Goal: Information Seeking & Learning: Learn about a topic

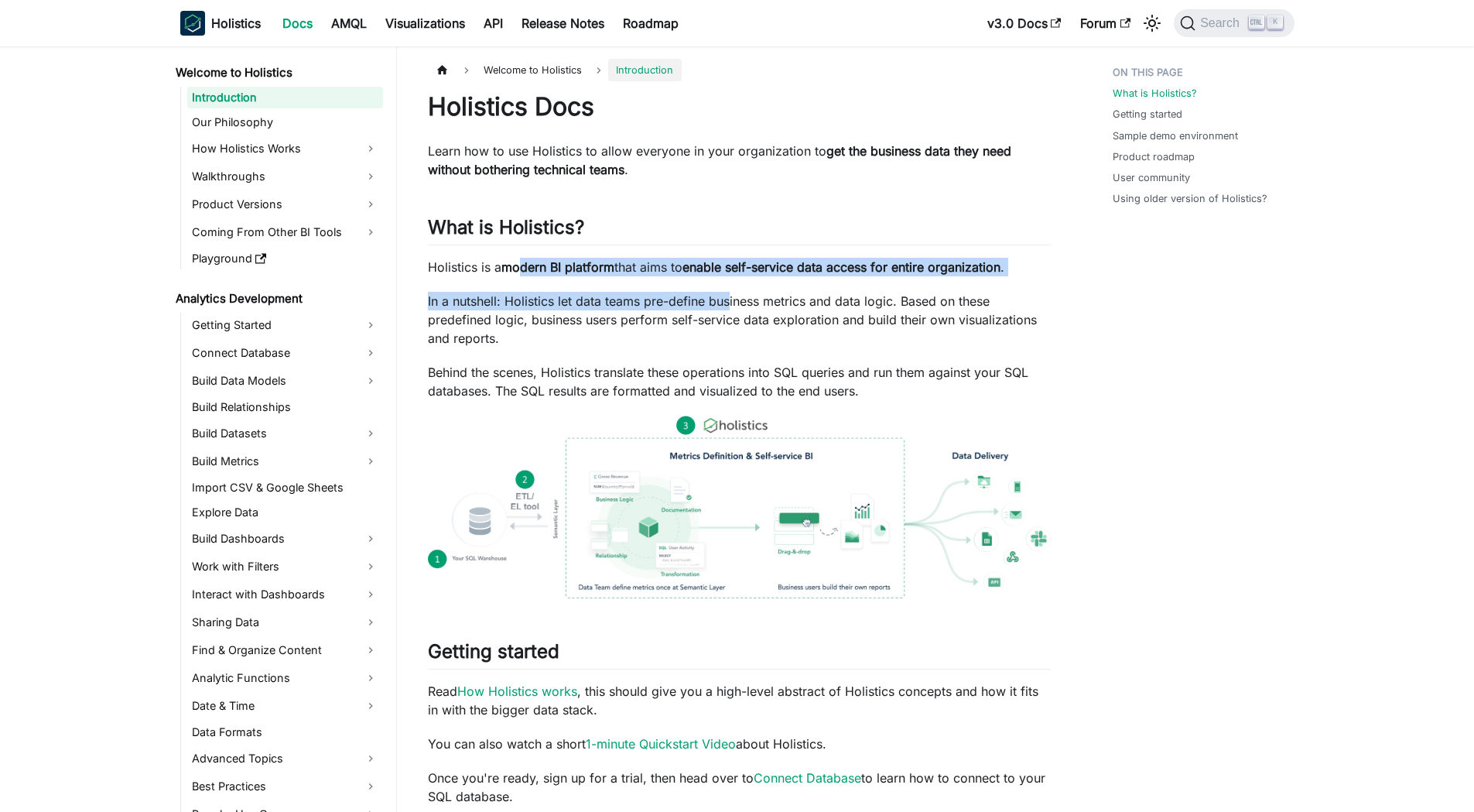
drag, startPoint x: 520, startPoint y: 265, endPoint x: 732, endPoint y: 281, distance: 212.6
click at [732, 281] on div "Holistics Docs Learn how to use Holistics to allow everyone in your organizatio…" at bounding box center [739, 775] width 623 height 1368
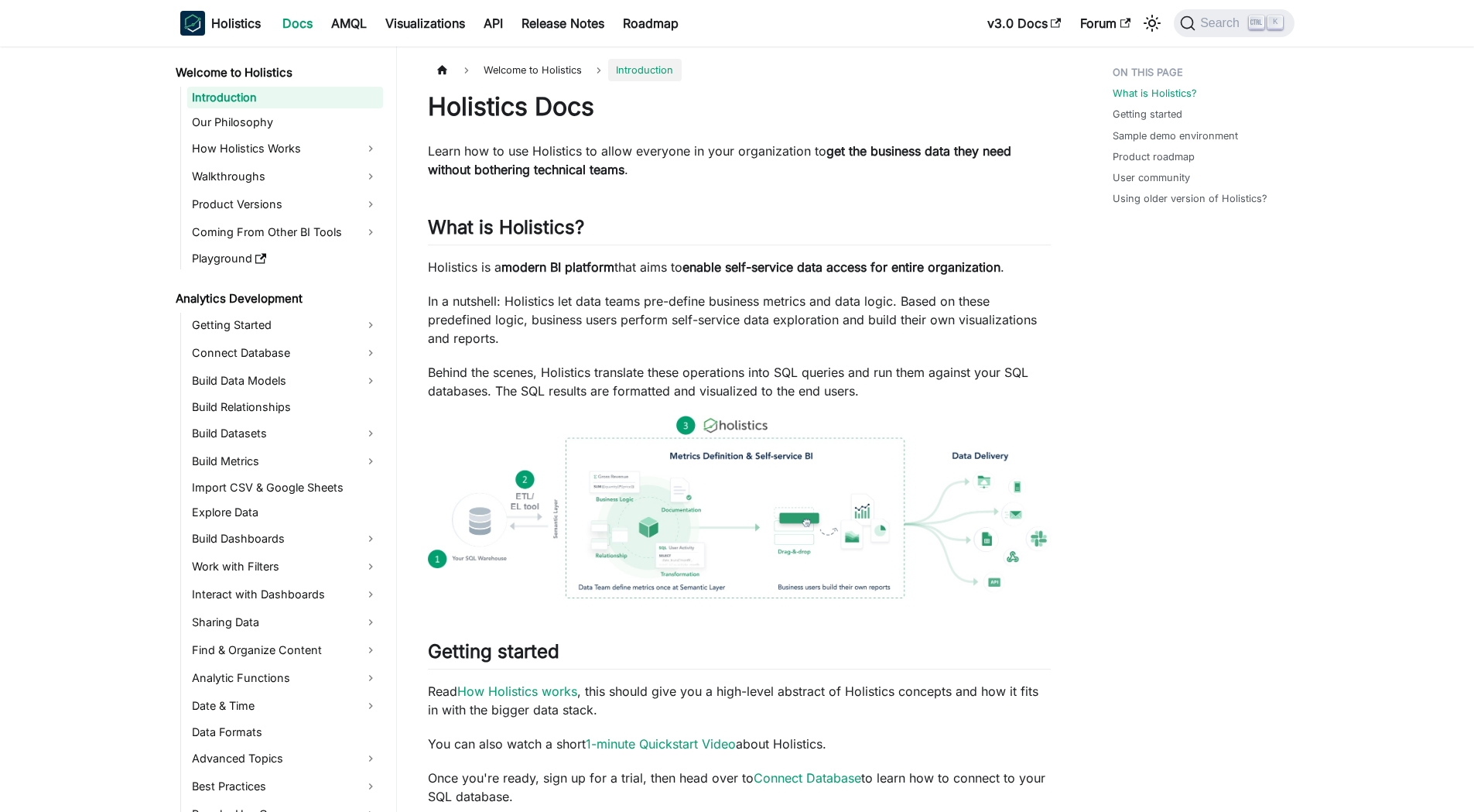
drag, startPoint x: 732, startPoint y: 281, endPoint x: 789, endPoint y: 369, distance: 104.8
click at [789, 369] on p "Behind the scenes, Holistics translate these operations into SQL queries and ru…" at bounding box center [739, 381] width 623 height 37
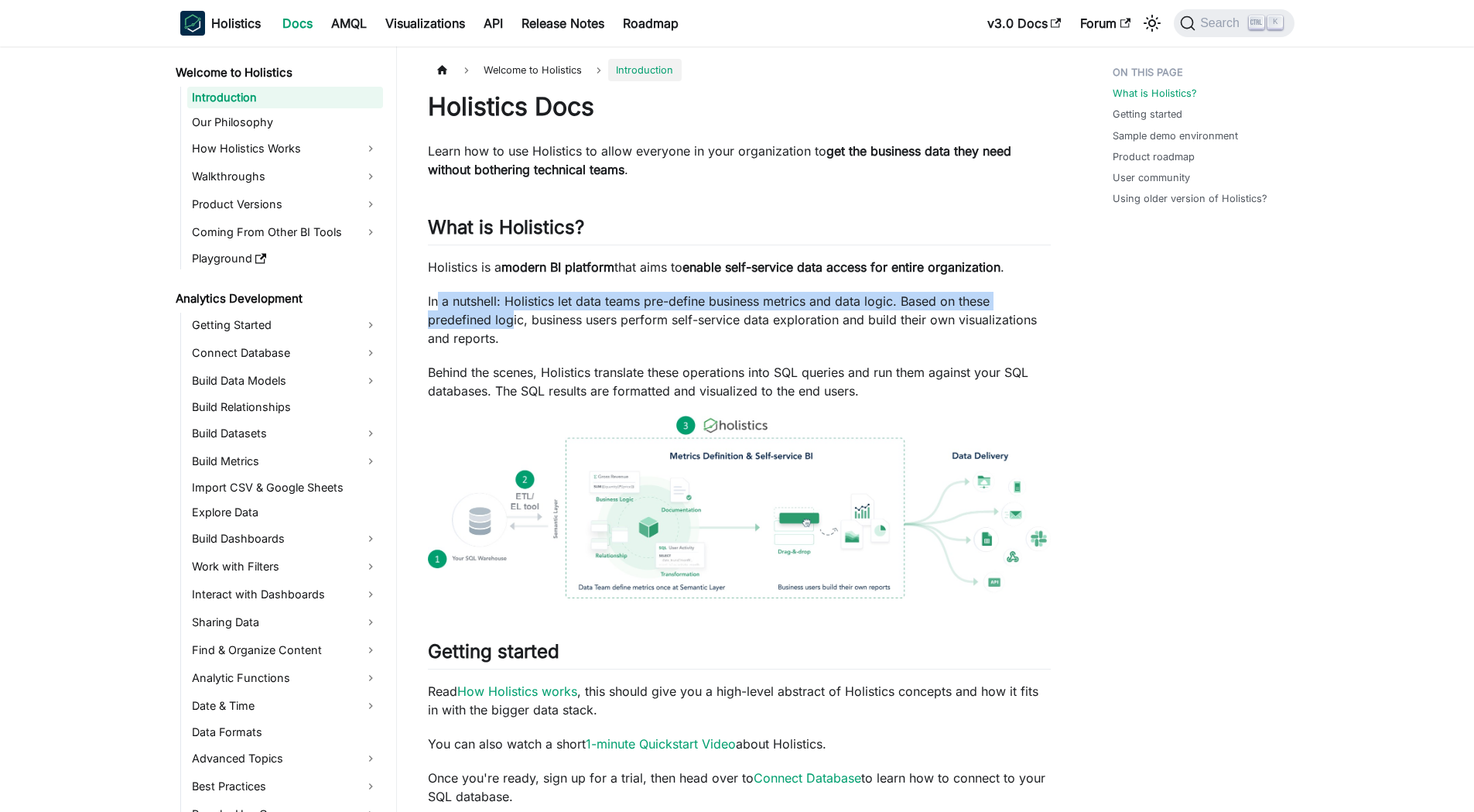
drag, startPoint x: 439, startPoint y: 304, endPoint x: 509, endPoint y: 318, distance: 71.4
click at [509, 318] on p "In a nutshell: Holistics let data teams pre-define business metrics and data lo…" at bounding box center [739, 319] width 623 height 56
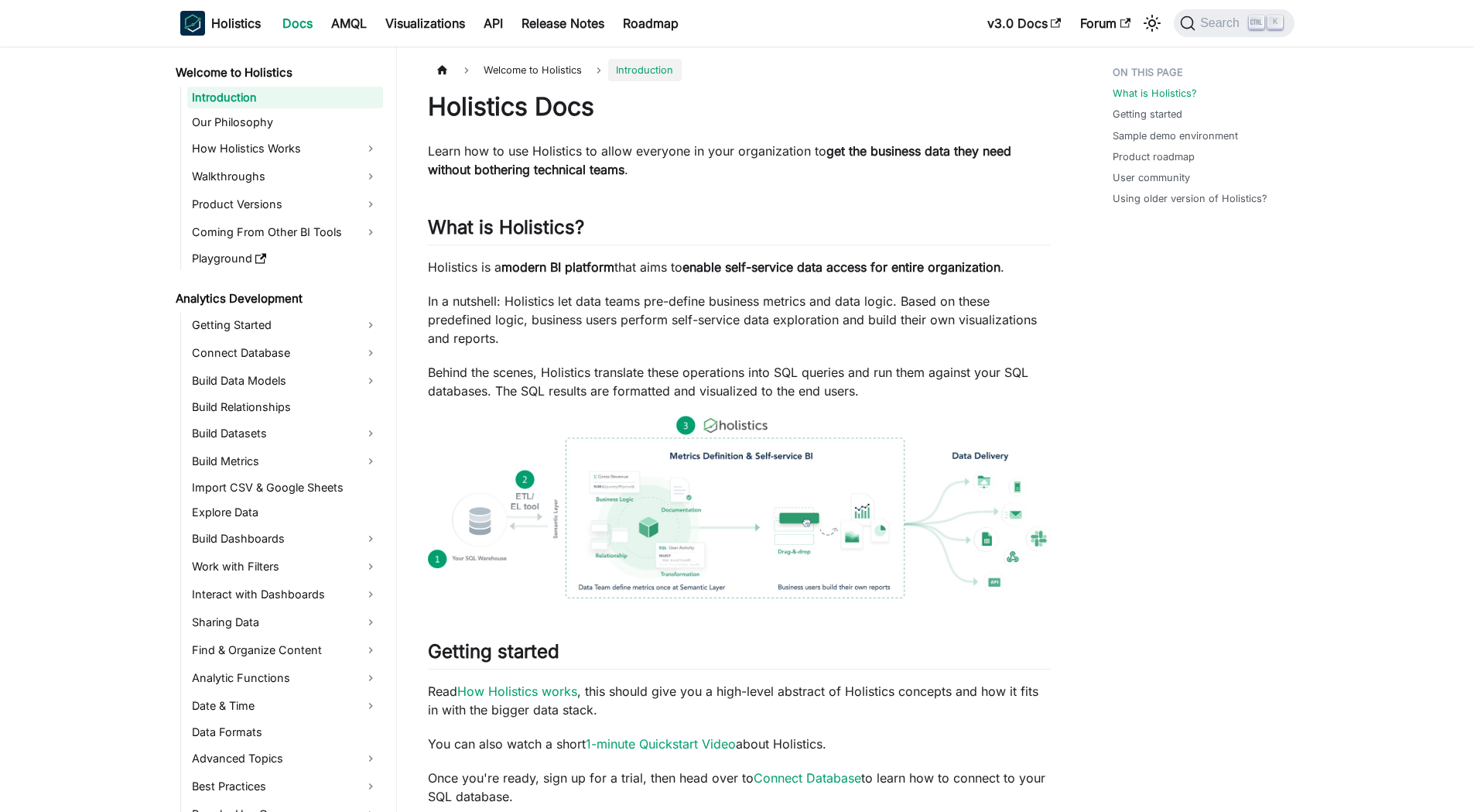
drag, startPoint x: 509, startPoint y: 318, endPoint x: 565, endPoint y: 369, distance: 75.7
click at [565, 369] on p "Behind the scenes, Holistics translate these operations into SQL queries and ru…" at bounding box center [739, 381] width 623 height 37
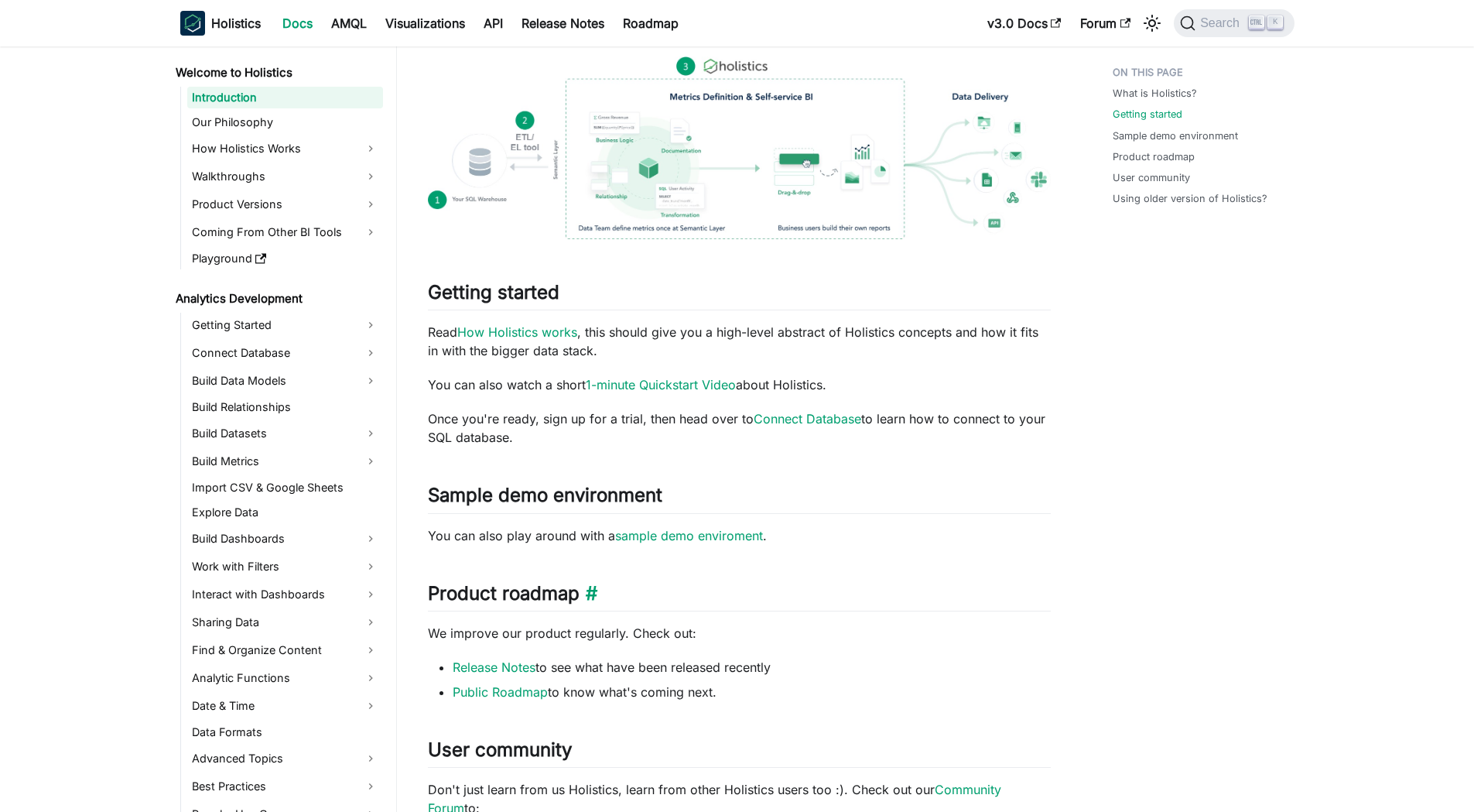
scroll to position [387, 0]
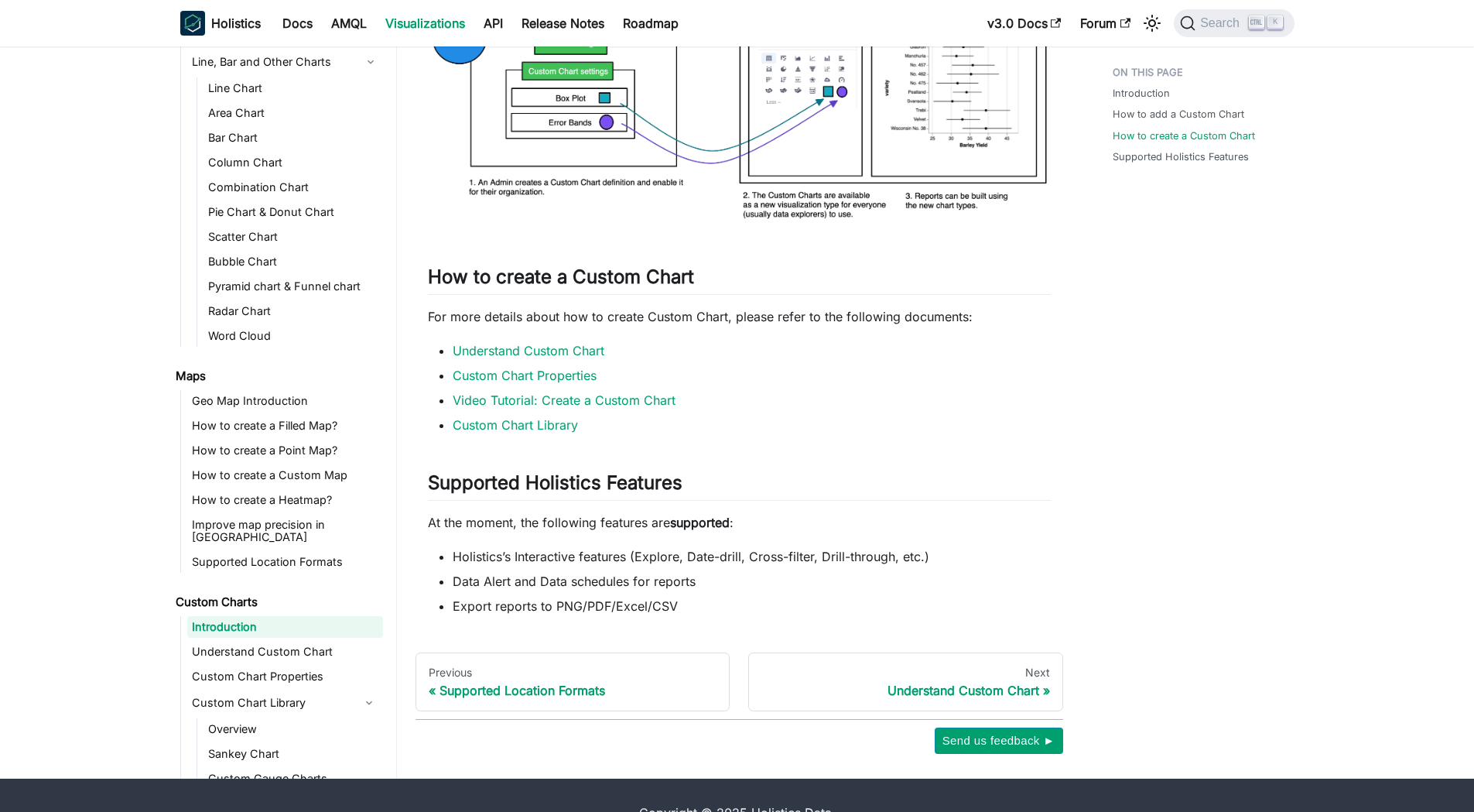
scroll to position [1662, 0]
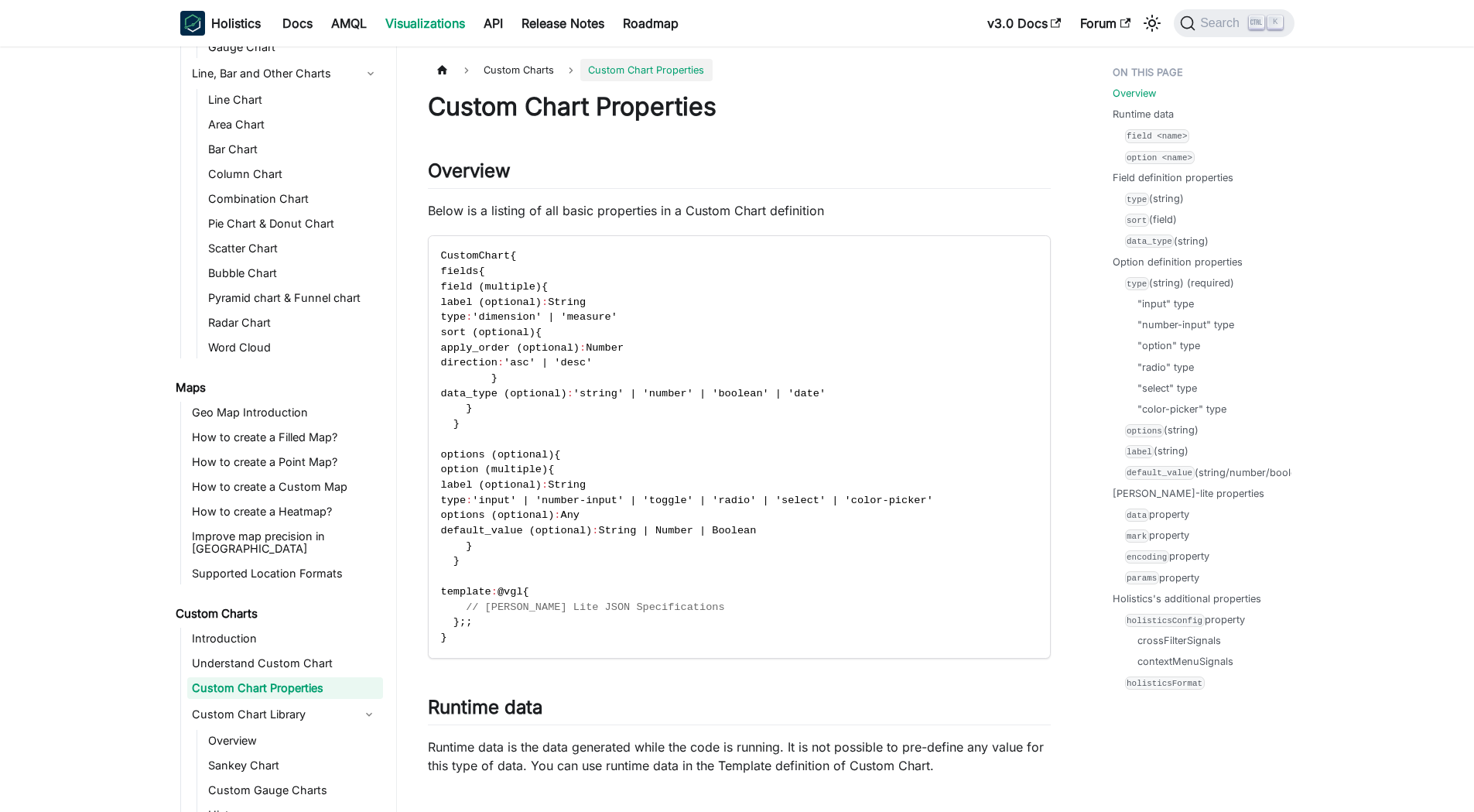
scroll to position [347, 0]
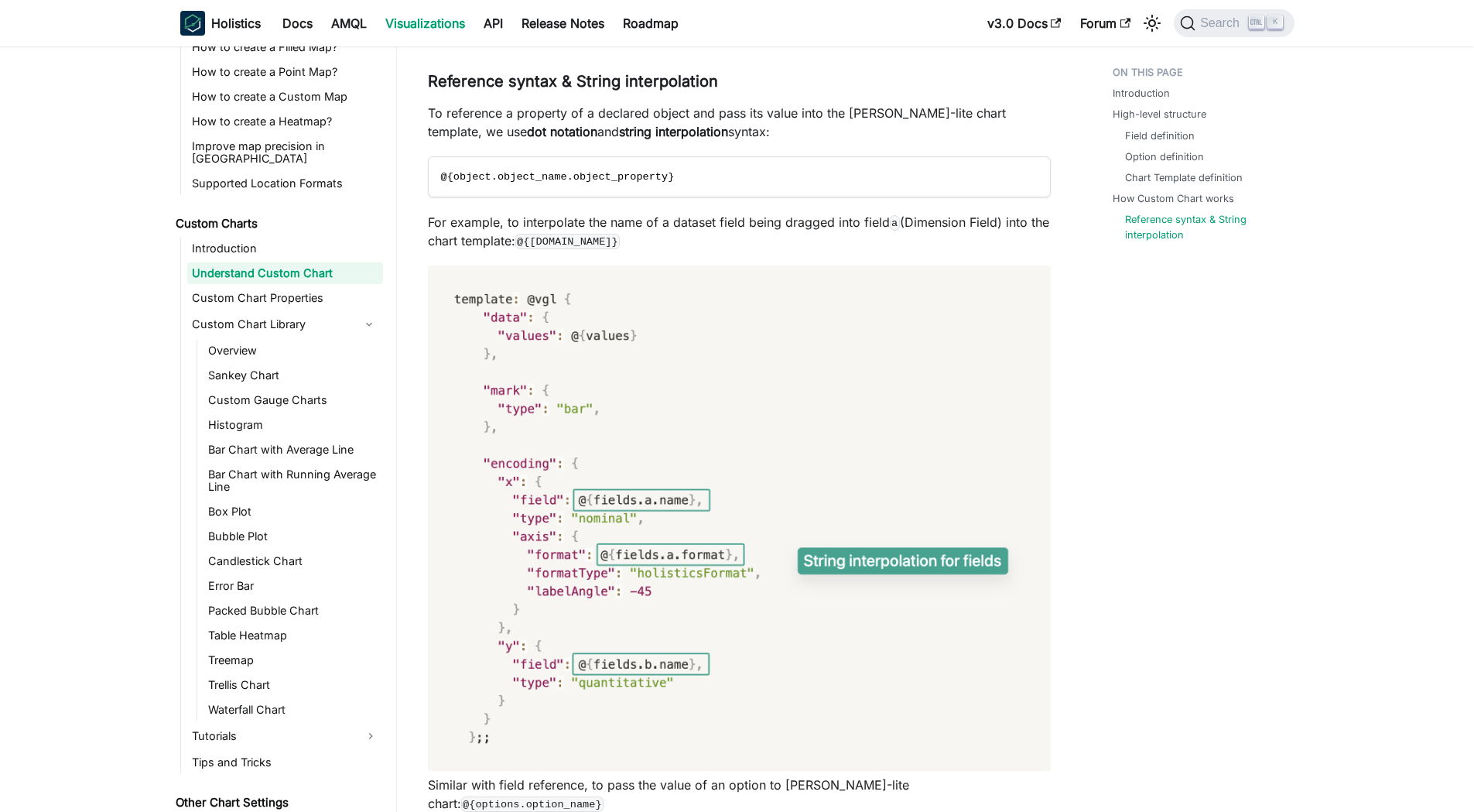
scroll to position [6113, 0]
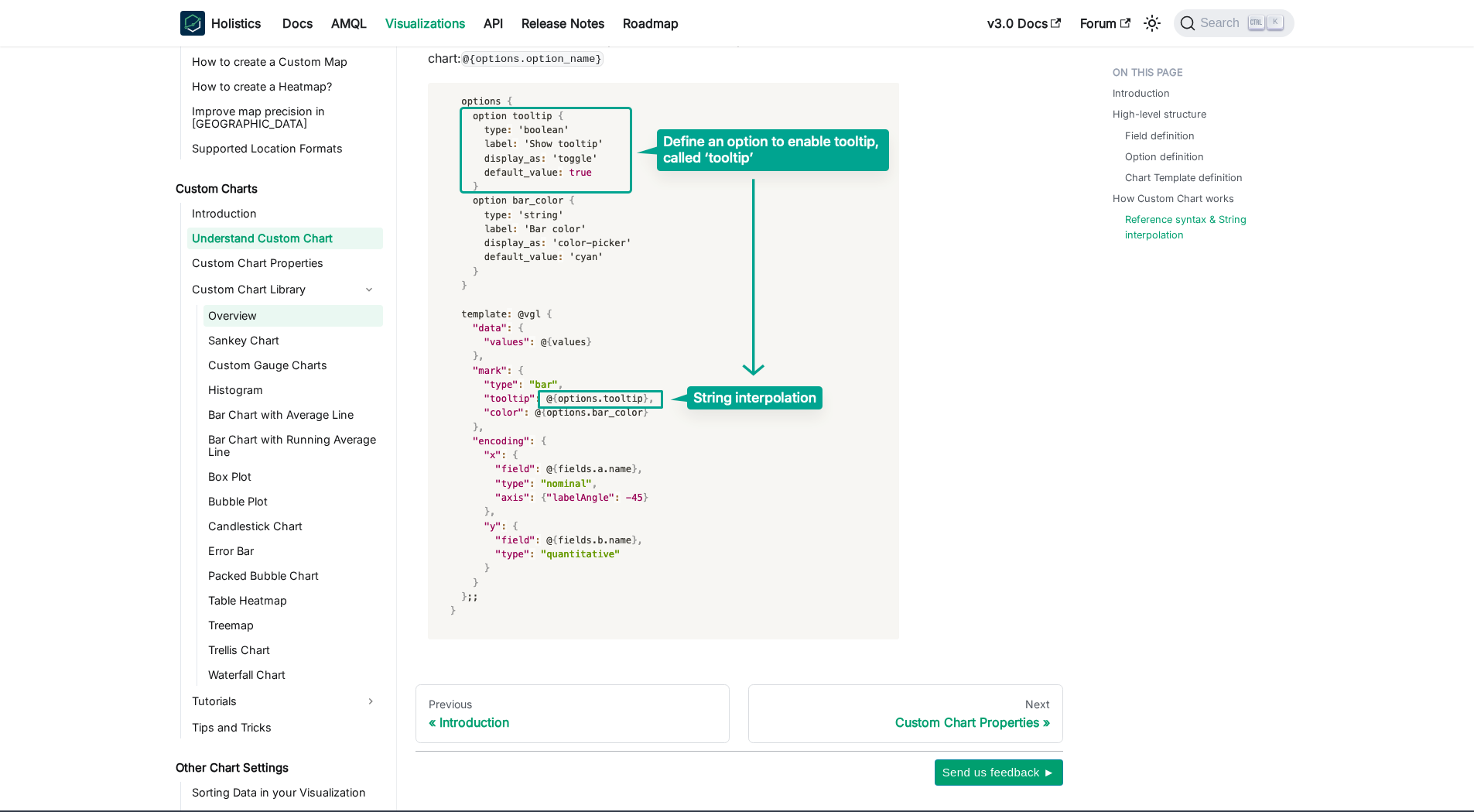
scroll to position [779, 0]
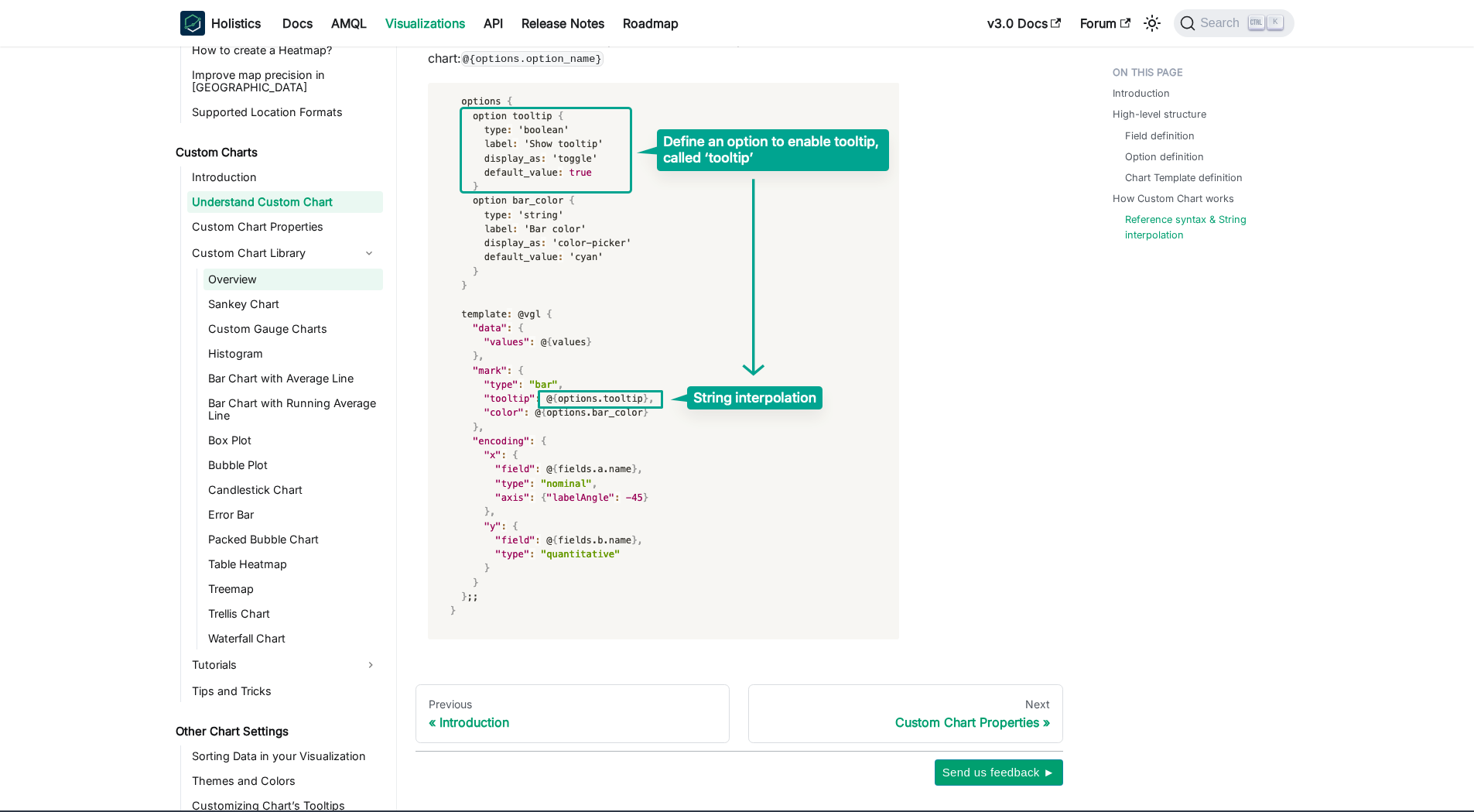
click at [227, 269] on link "Overview" at bounding box center [294, 280] width 179 height 22
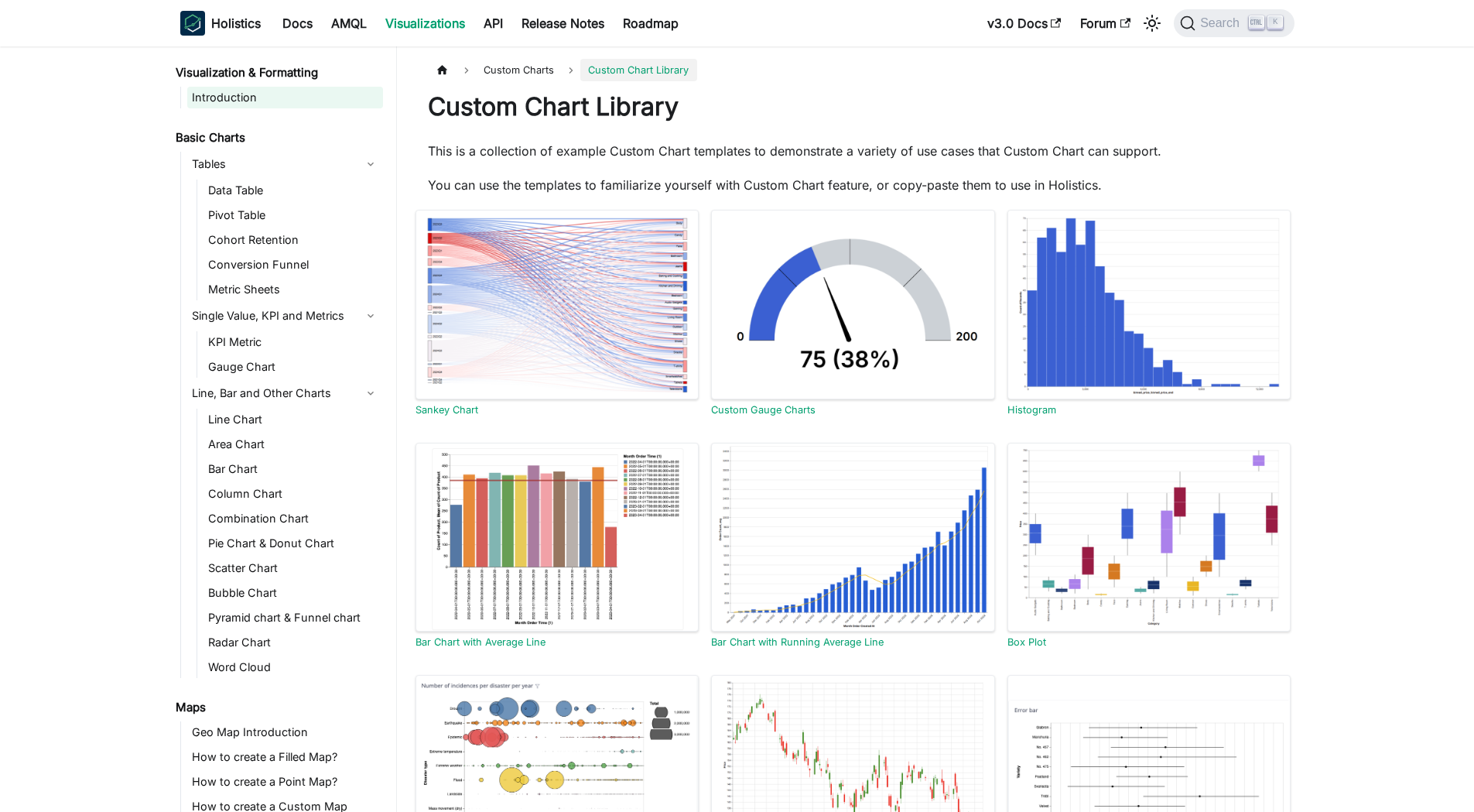
click at [239, 101] on link "Introduction" at bounding box center [285, 98] width 196 height 22
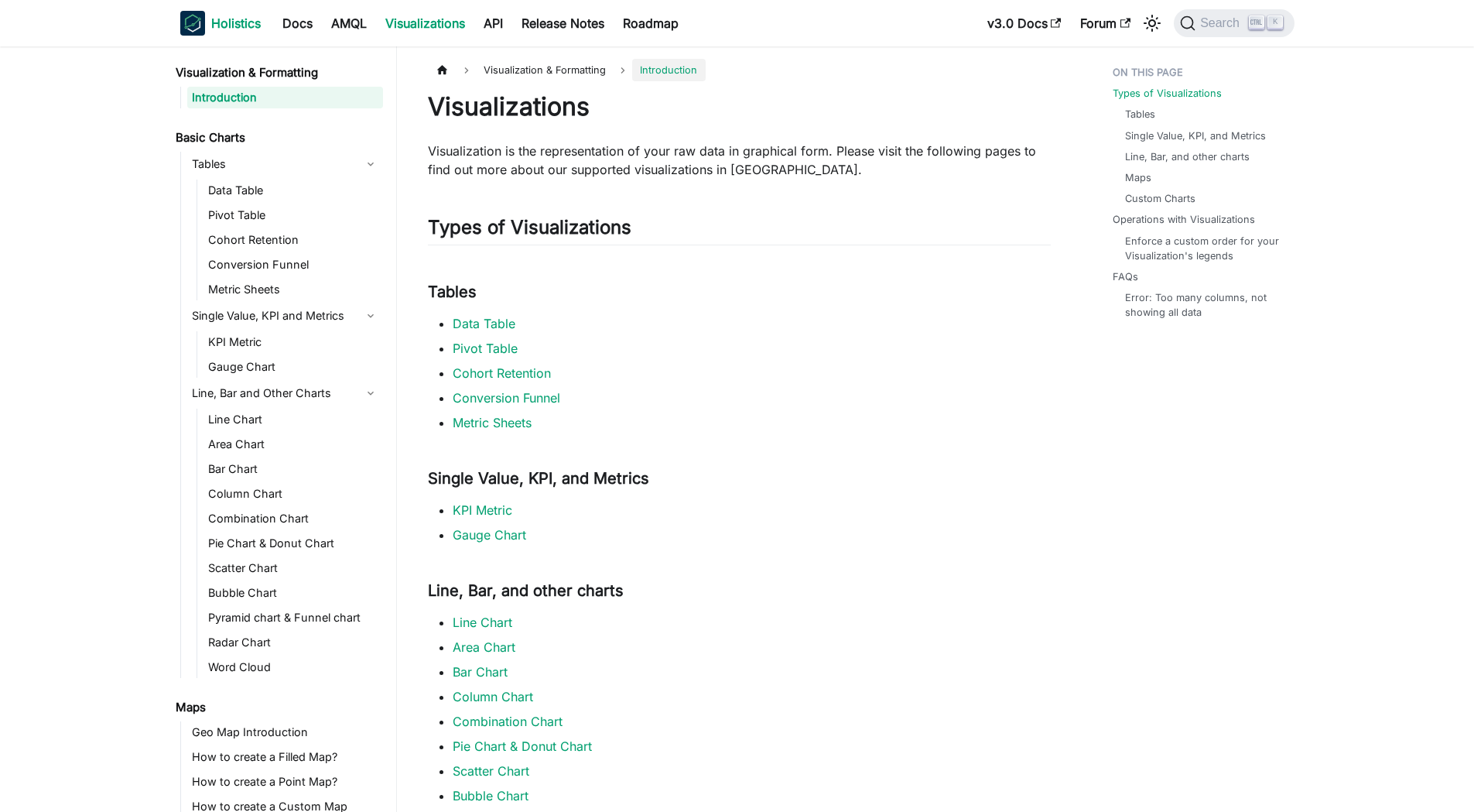
click at [228, 13] on link "Holistics" at bounding box center [220, 23] width 80 height 25
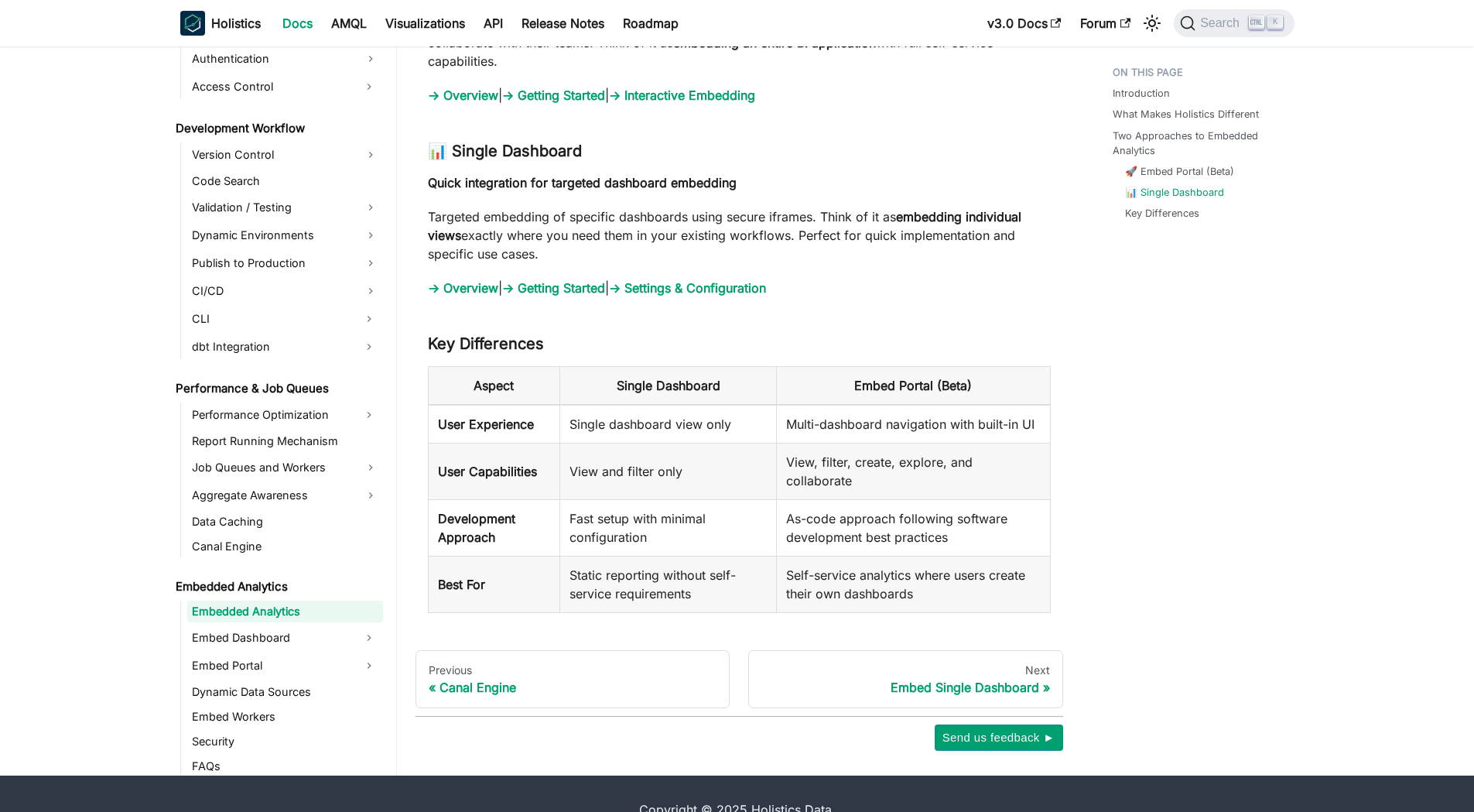
scroll to position [1685, 0]
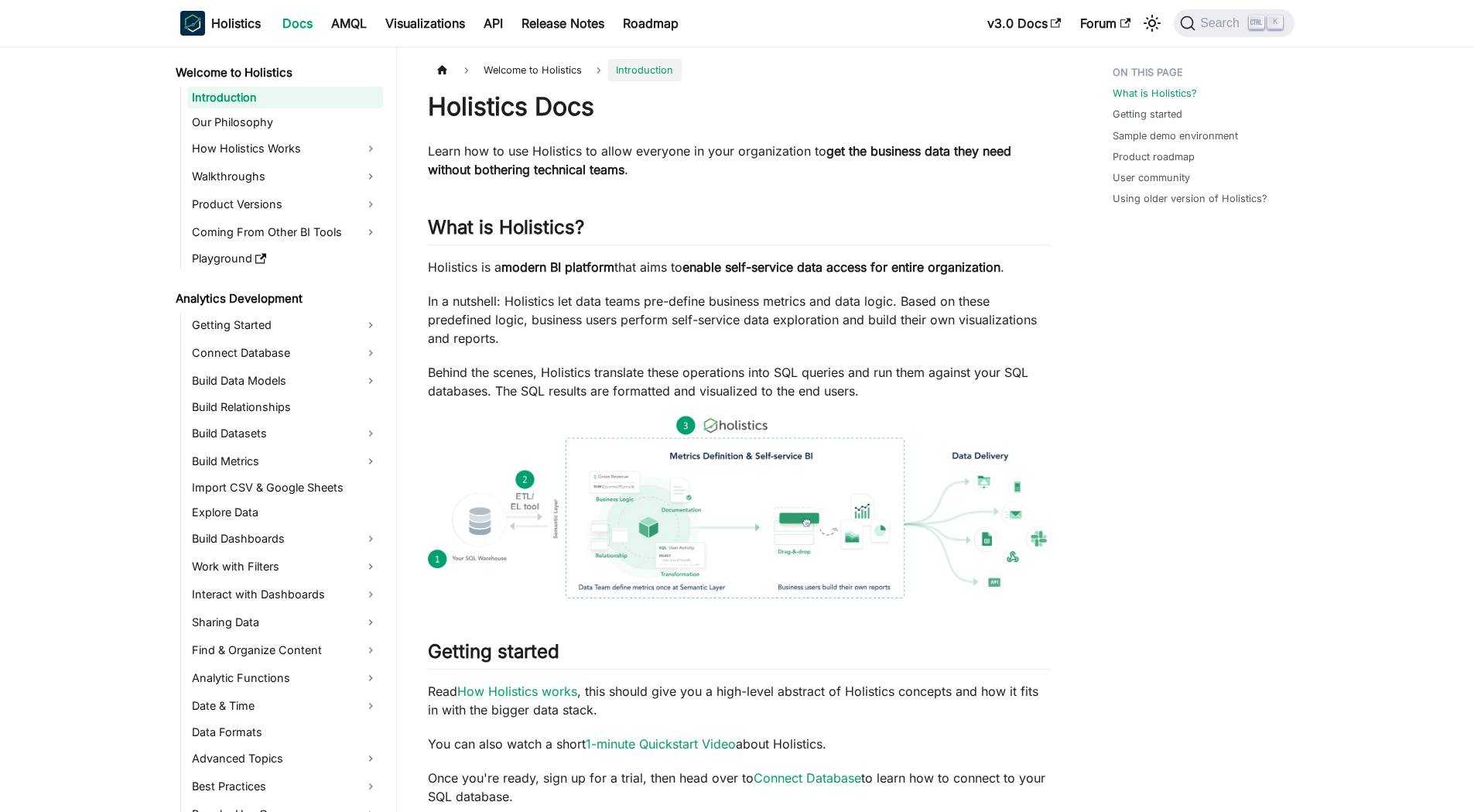
click at [1056, 329] on article "Welcome to Holistics Introduction On this page Holistics Docs Learn how to use …" at bounding box center [739, 759] width 647 height 1401
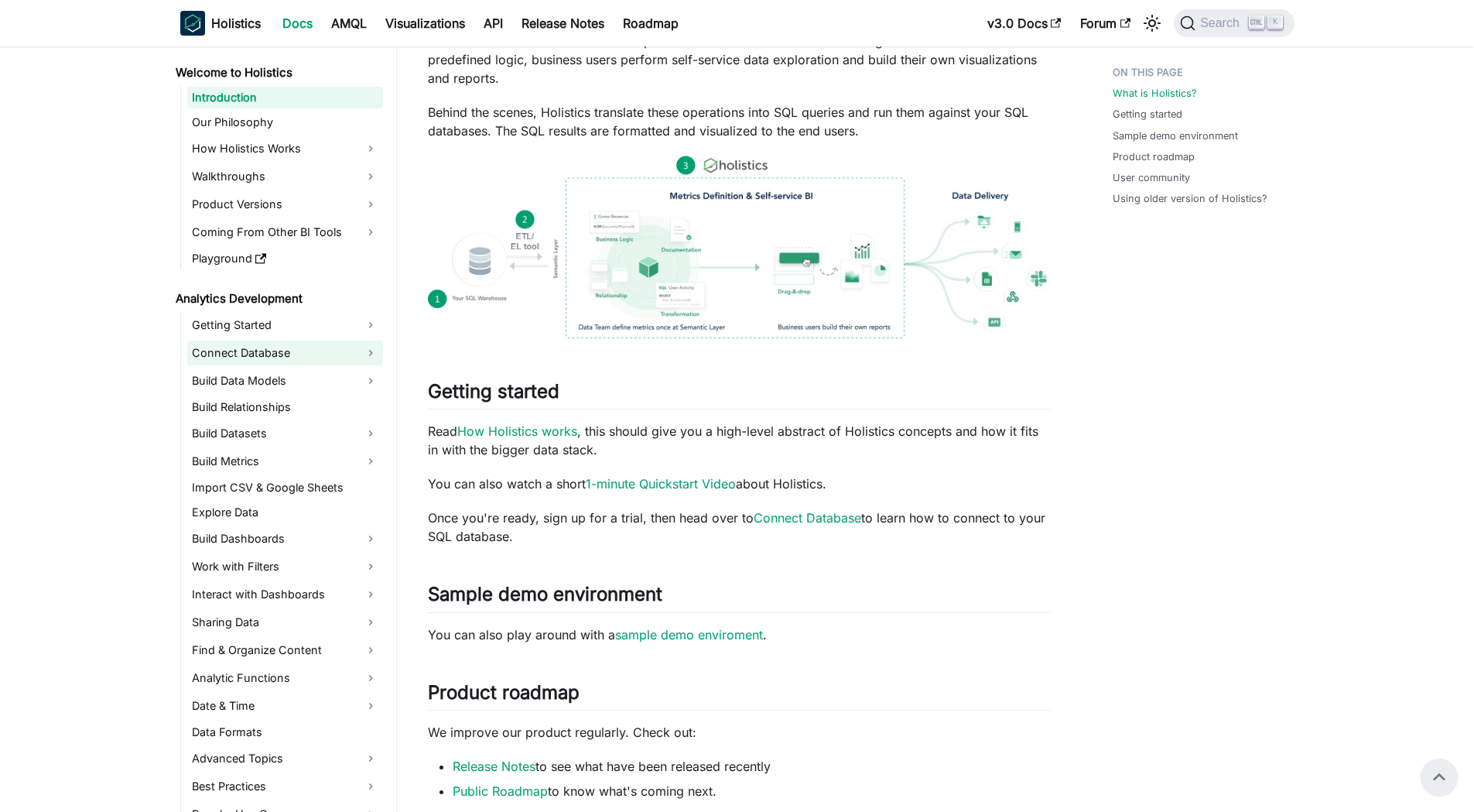
scroll to position [78, 0]
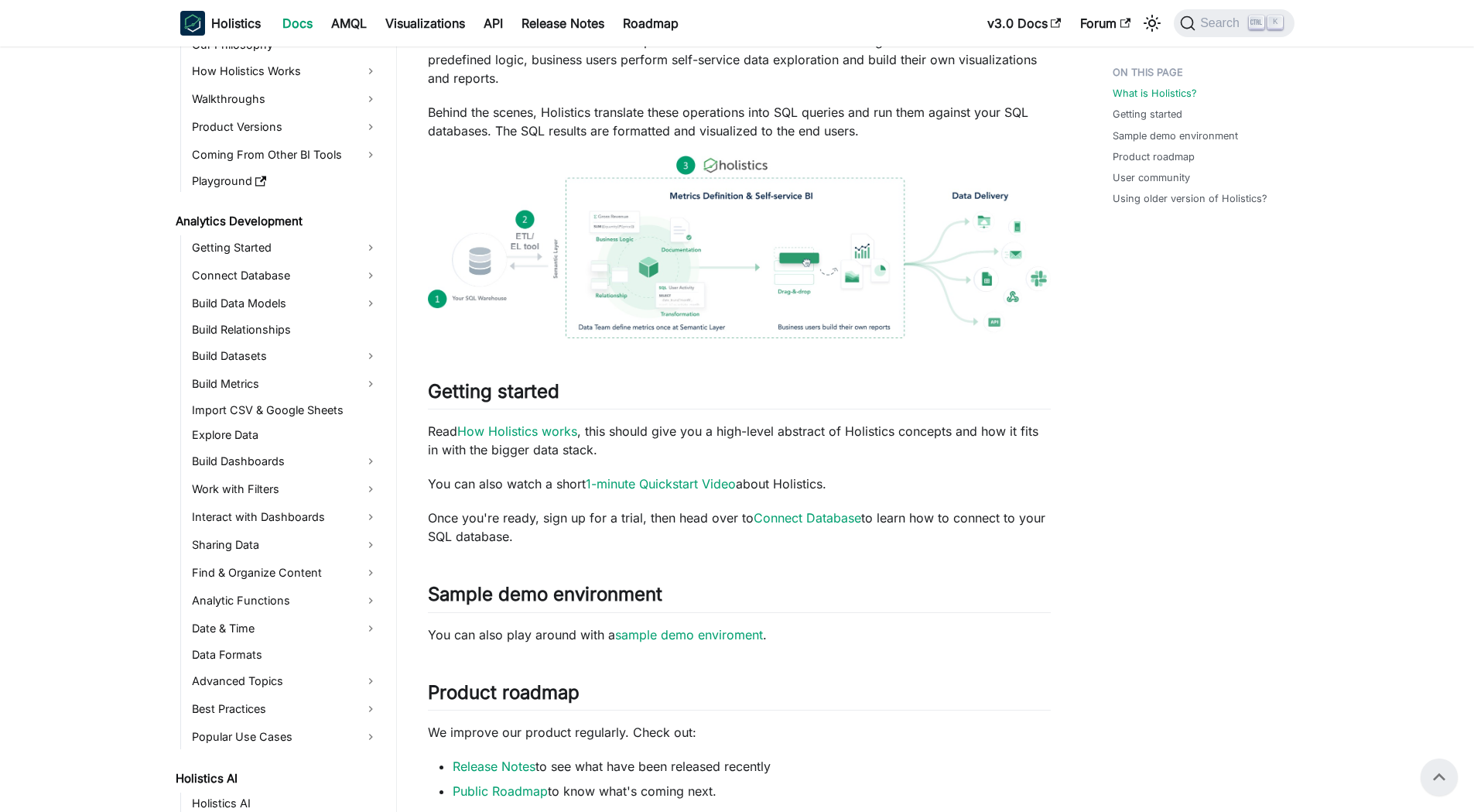
drag, startPoint x: 320, startPoint y: 155, endPoint x: 321, endPoint y: 167, distance: 12.0
click at [321, 155] on link "Coming From Other BI Tools" at bounding box center [285, 155] width 196 height 25
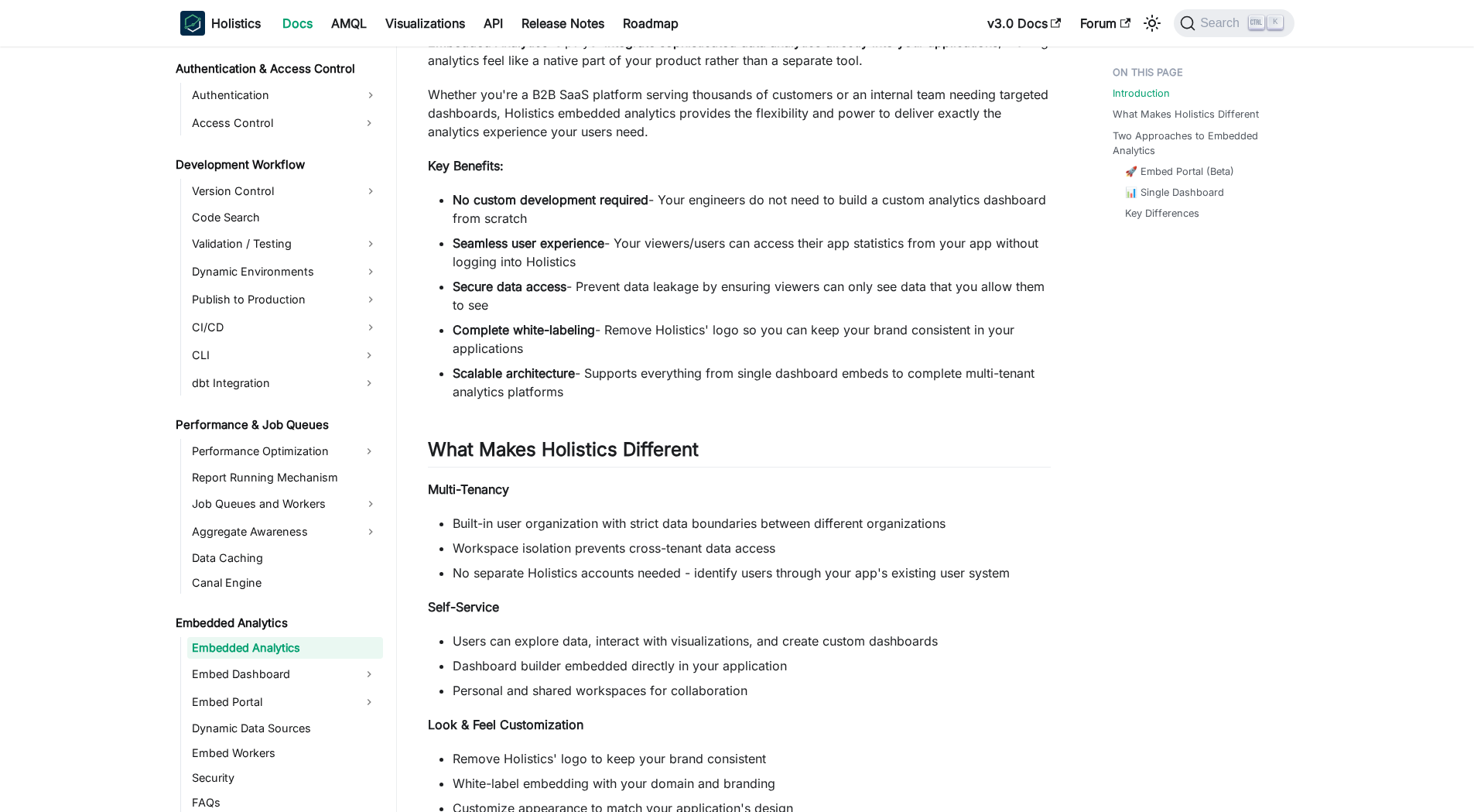
scroll to position [541, 0]
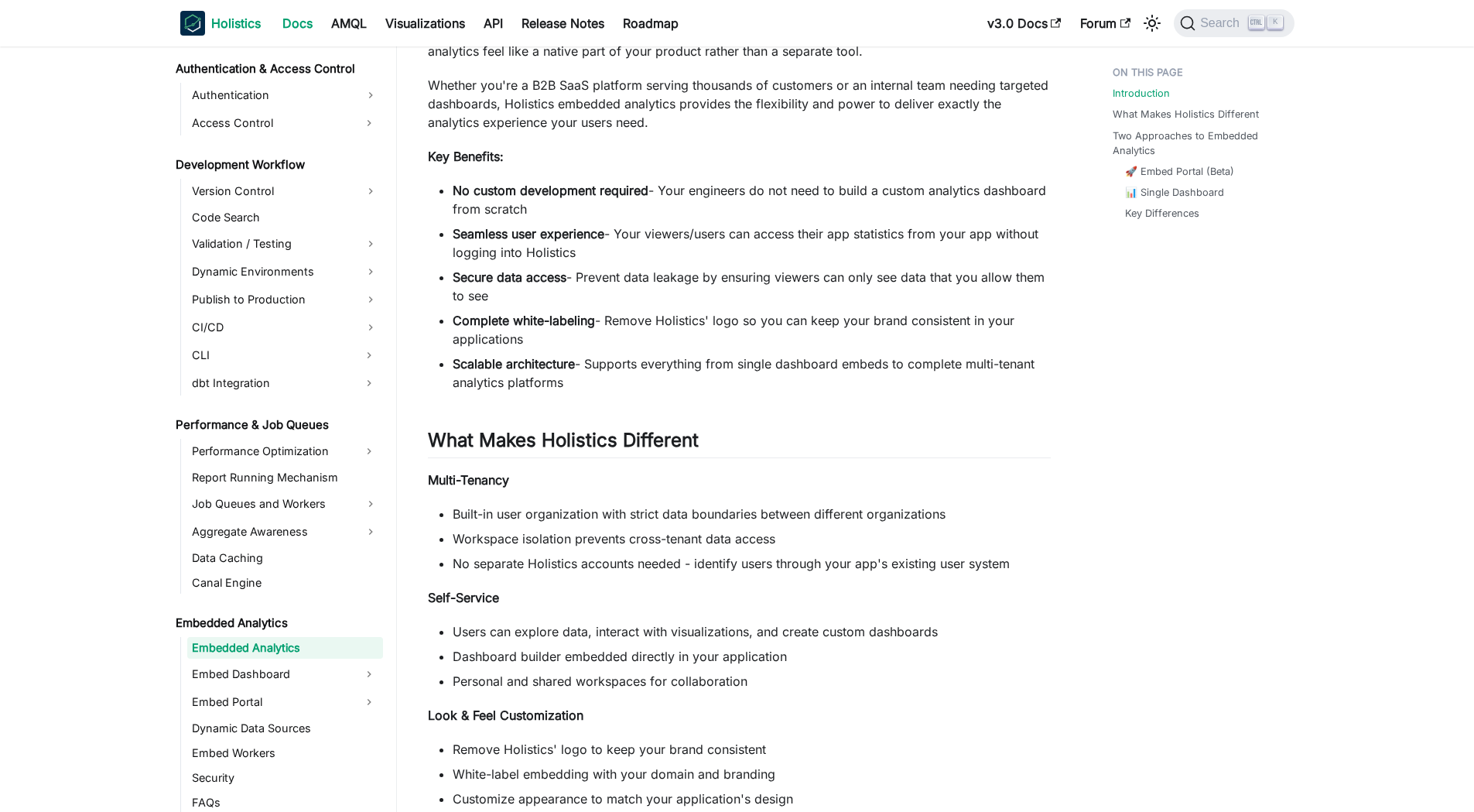
click at [246, 27] on b "Holistics" at bounding box center [236, 23] width 49 height 18
